Goal: Task Accomplishment & Management: Use online tool/utility

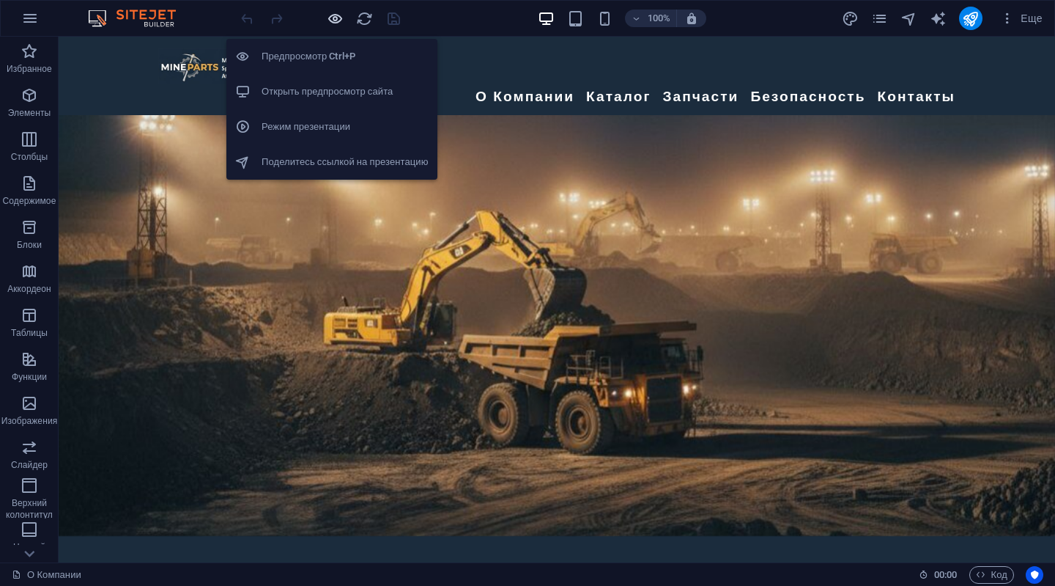
click at [331, 15] on icon "button" at bounding box center [335, 18] width 17 height 17
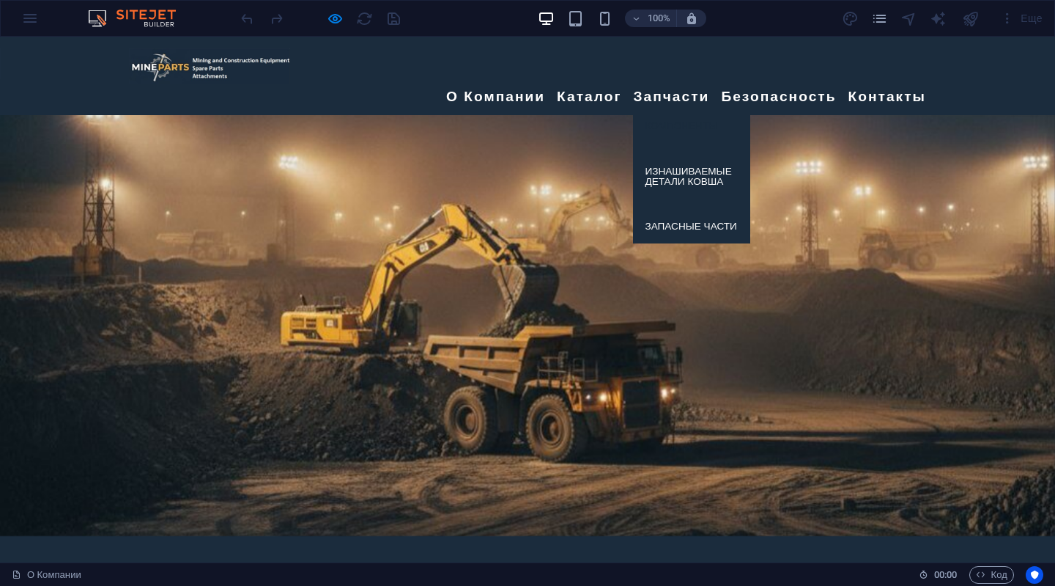
click at [661, 109] on link "Компоненты" at bounding box center [691, 126] width 117 height 34
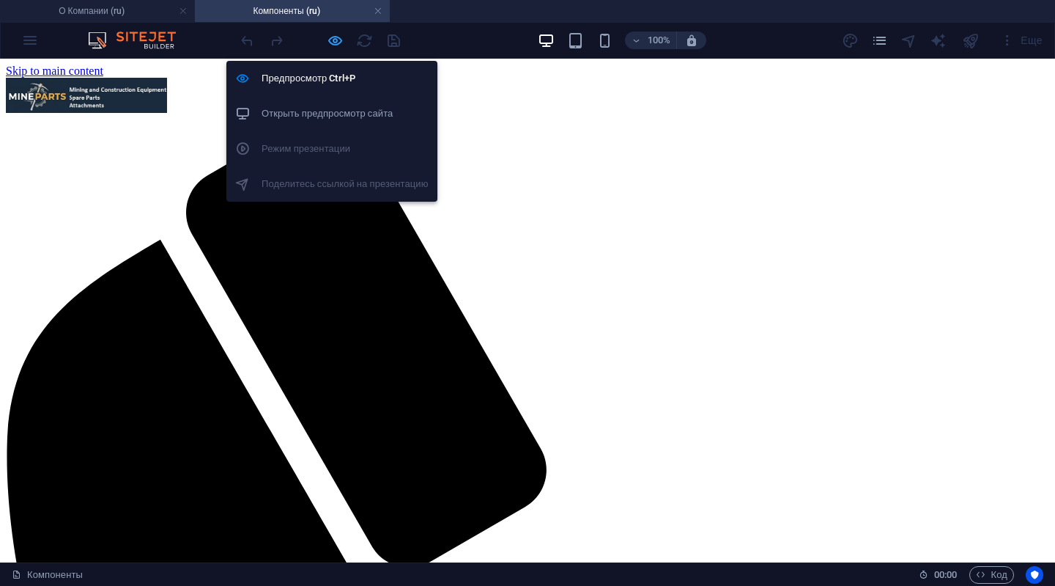
click at [334, 34] on icon "button" at bounding box center [335, 40] width 17 height 17
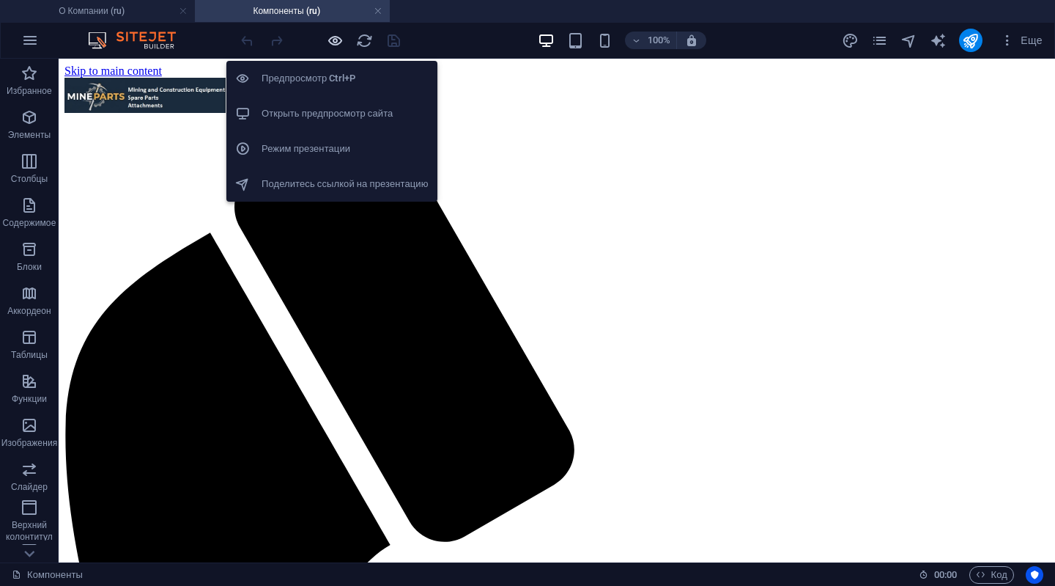
click at [336, 41] on icon "button" at bounding box center [335, 40] width 17 height 17
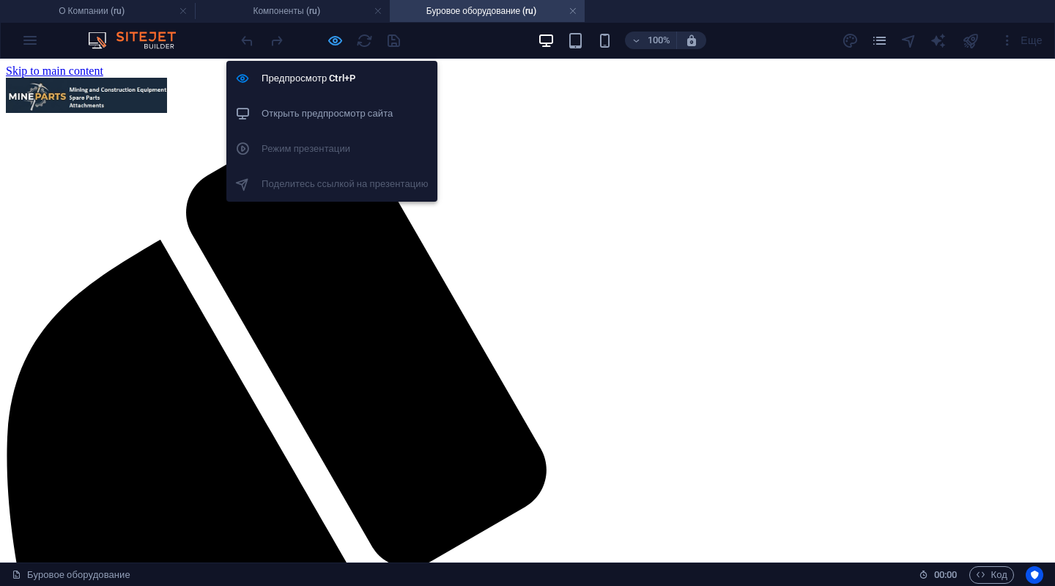
click at [334, 34] on icon "button" at bounding box center [335, 40] width 17 height 17
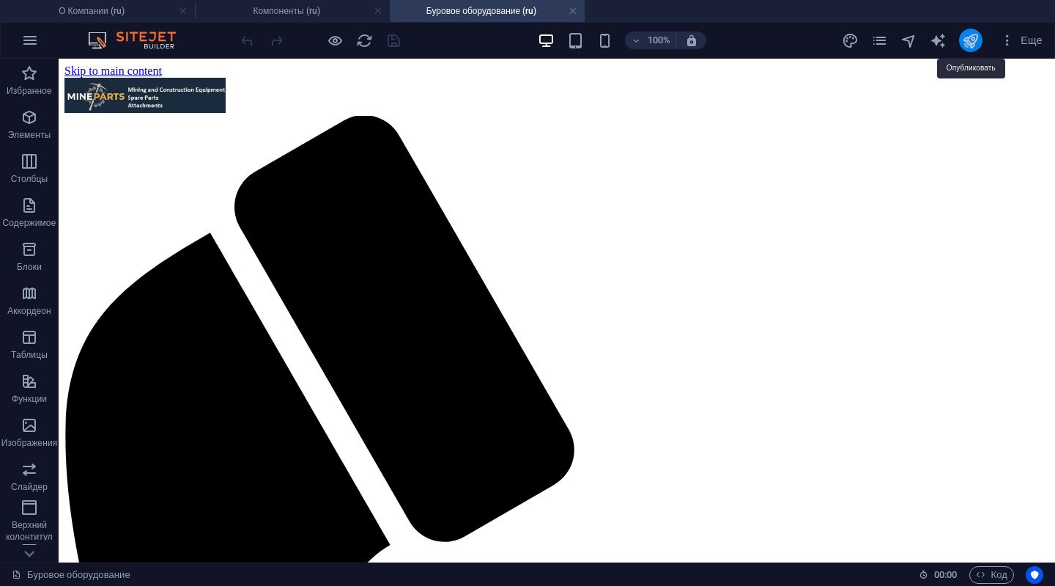
click at [970, 37] on icon "publish" at bounding box center [970, 40] width 17 height 17
